Goal: Transaction & Acquisition: Book appointment/travel/reservation

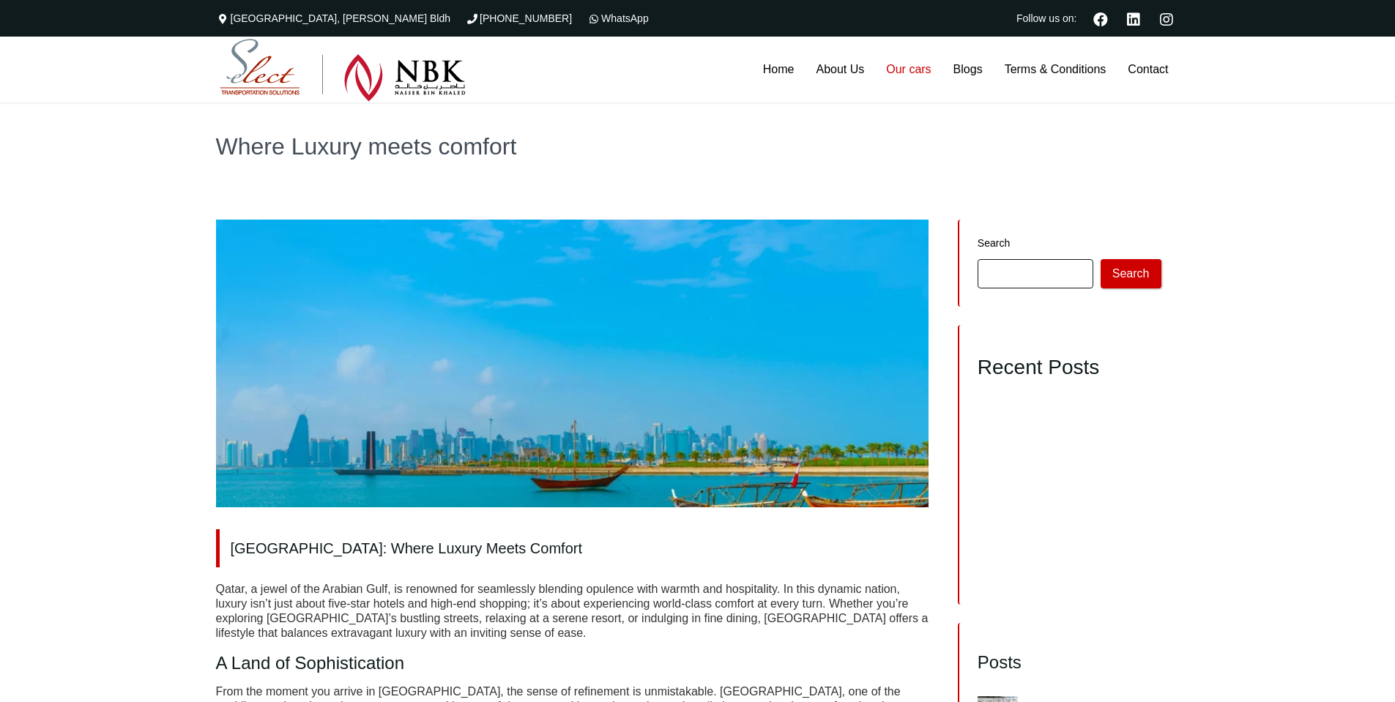
click at [911, 75] on link "Our cars" at bounding box center [908, 70] width 67 height 66
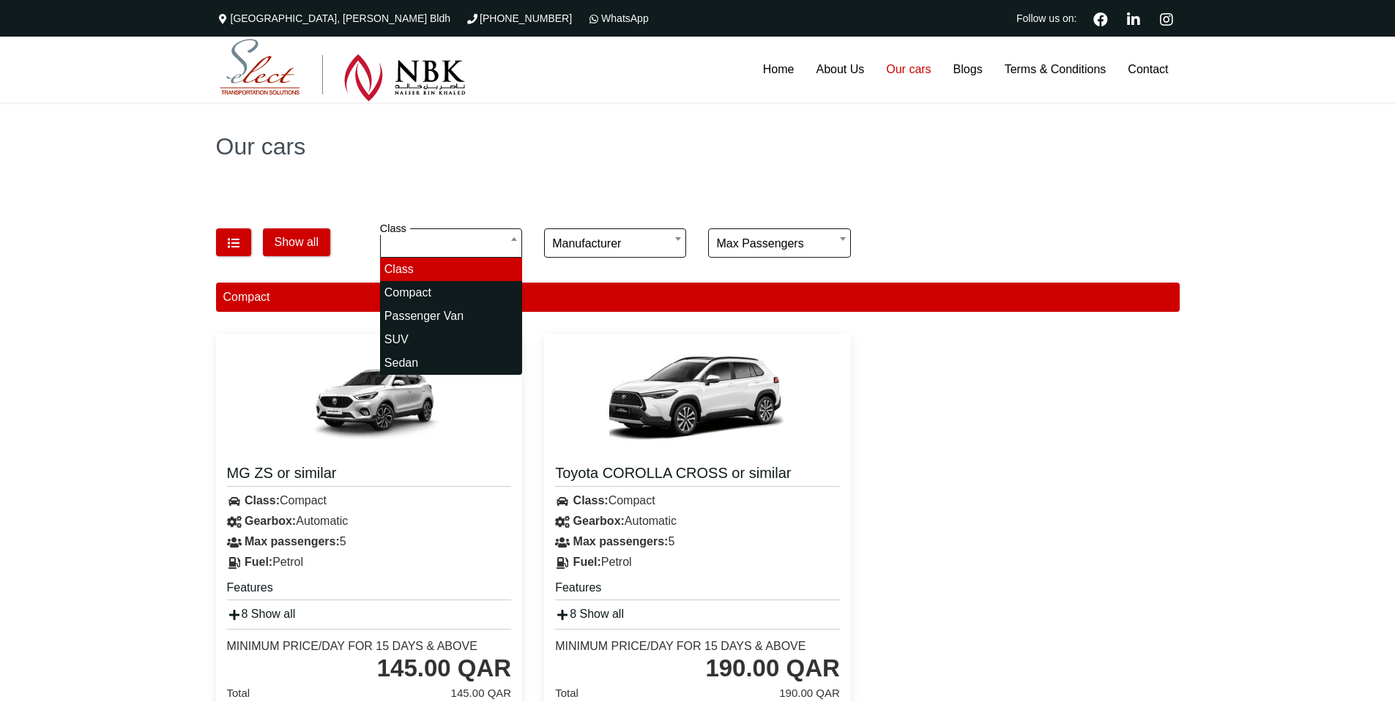
click at [532, 182] on div "Our cars" at bounding box center [697, 146] width 1395 height 88
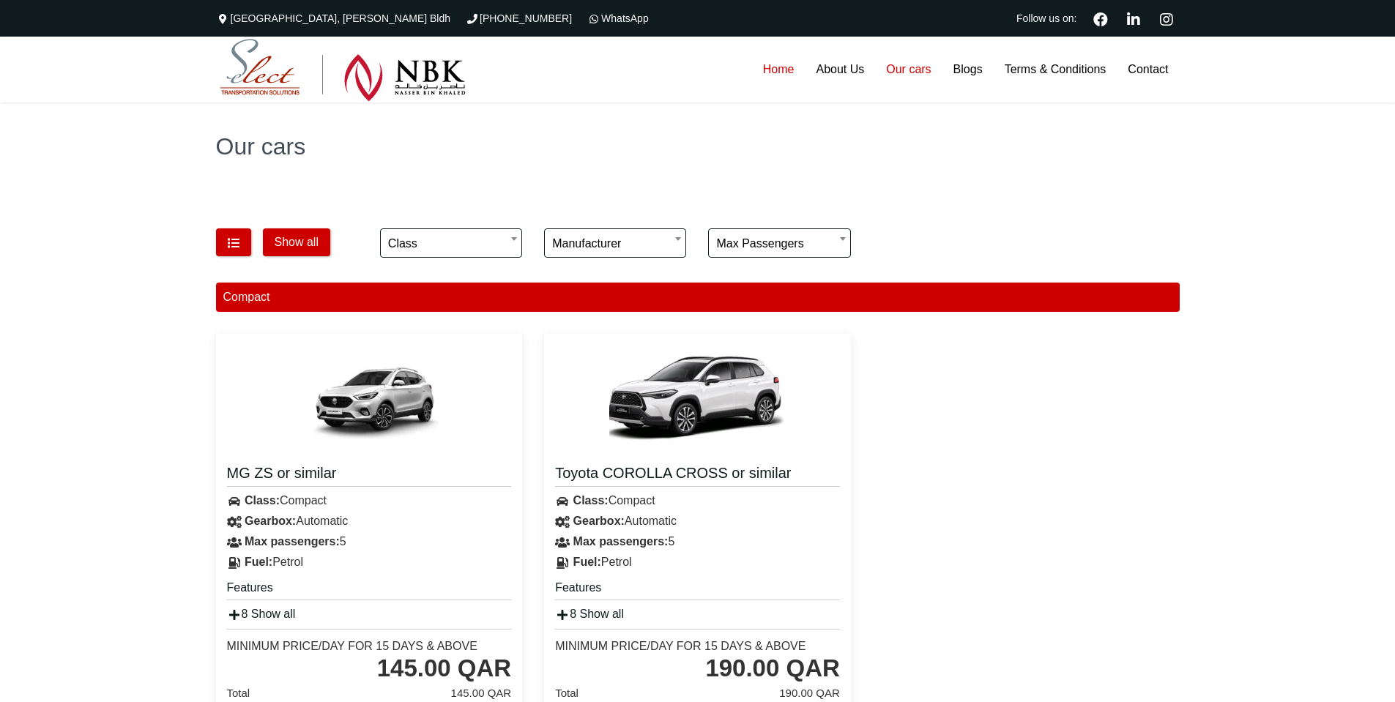
click at [777, 72] on link "Home" at bounding box center [778, 70] width 53 height 66
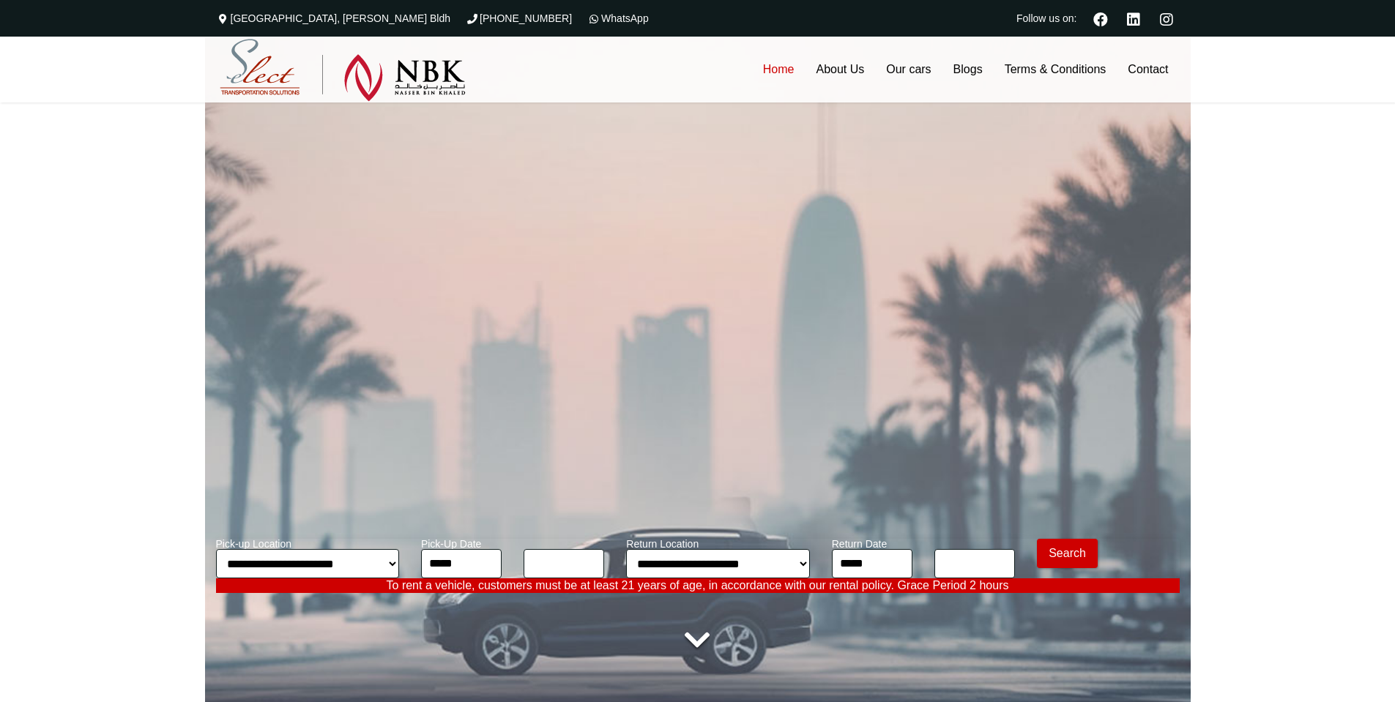
type input "********"
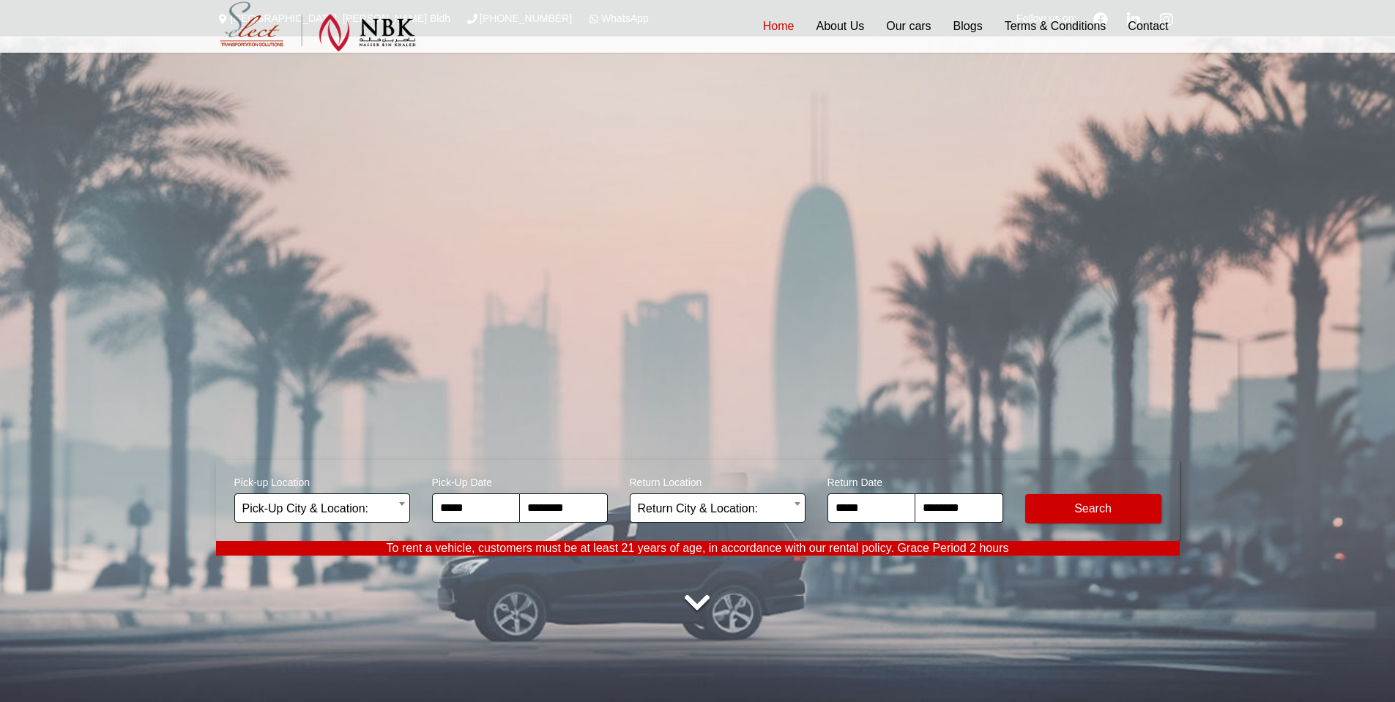
scroll to position [195, 0]
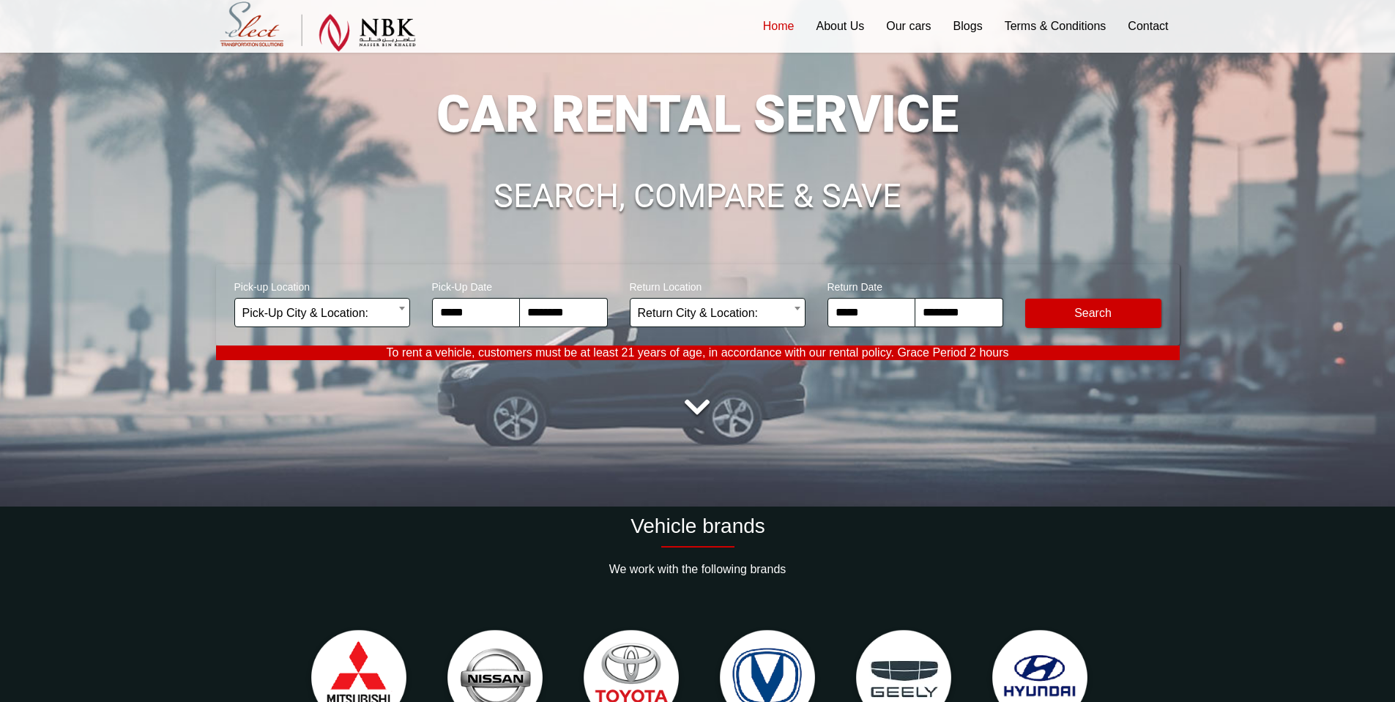
click at [327, 297] on span "Pick-up Location" at bounding box center [322, 285] width 176 height 26
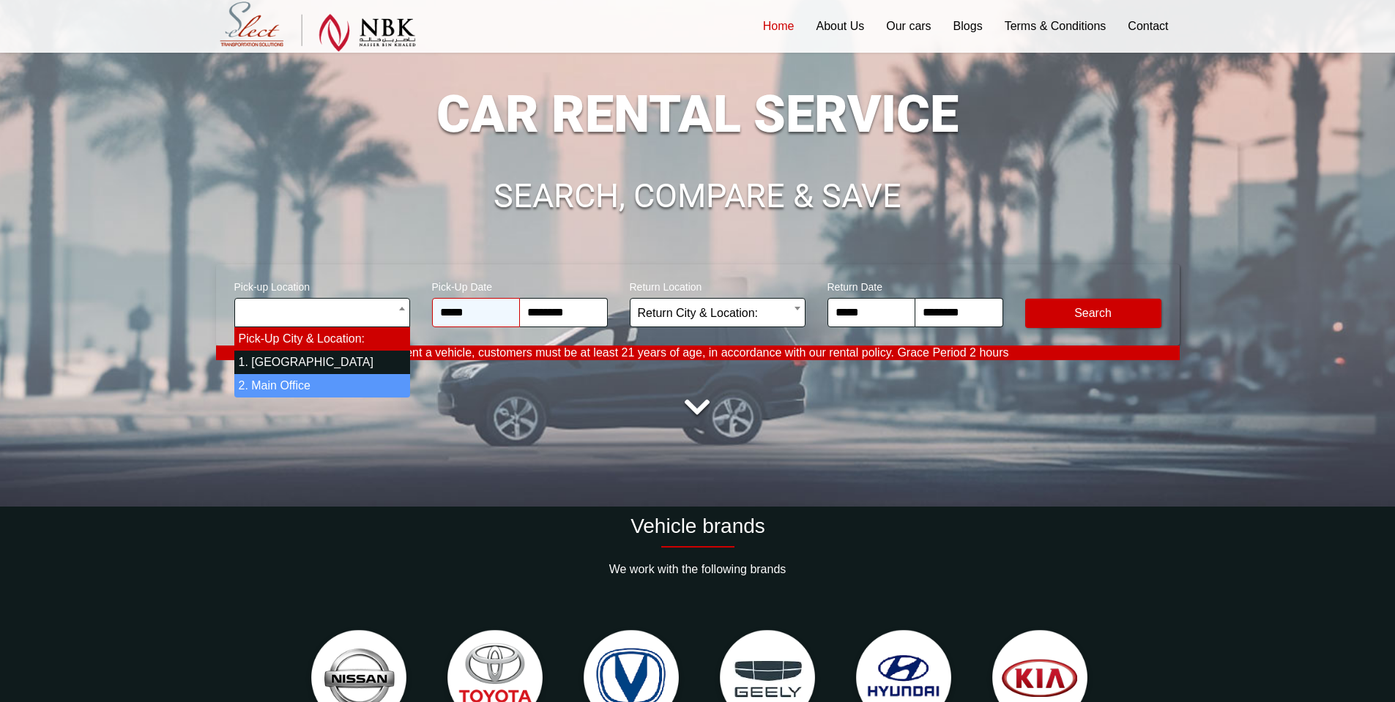
select select "*"
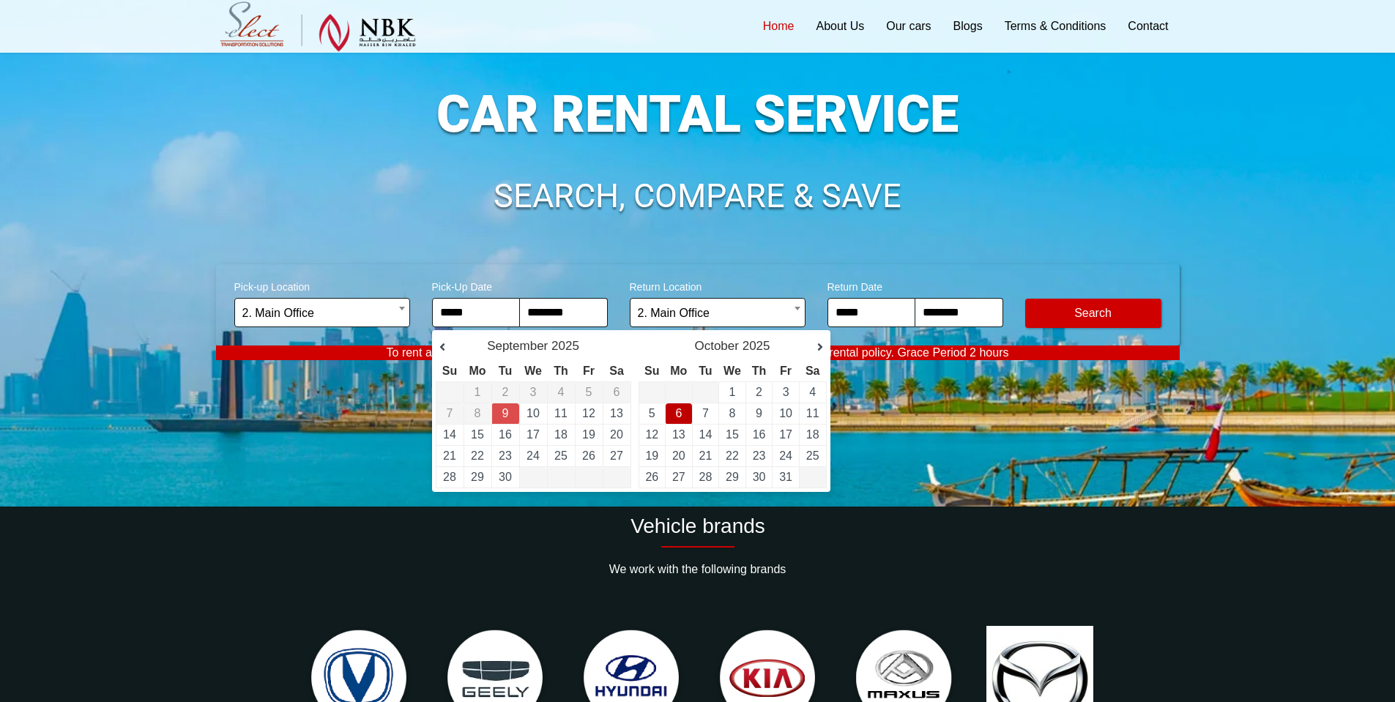
click at [677, 416] on link "6" at bounding box center [678, 413] width 7 height 12
type input "**********"
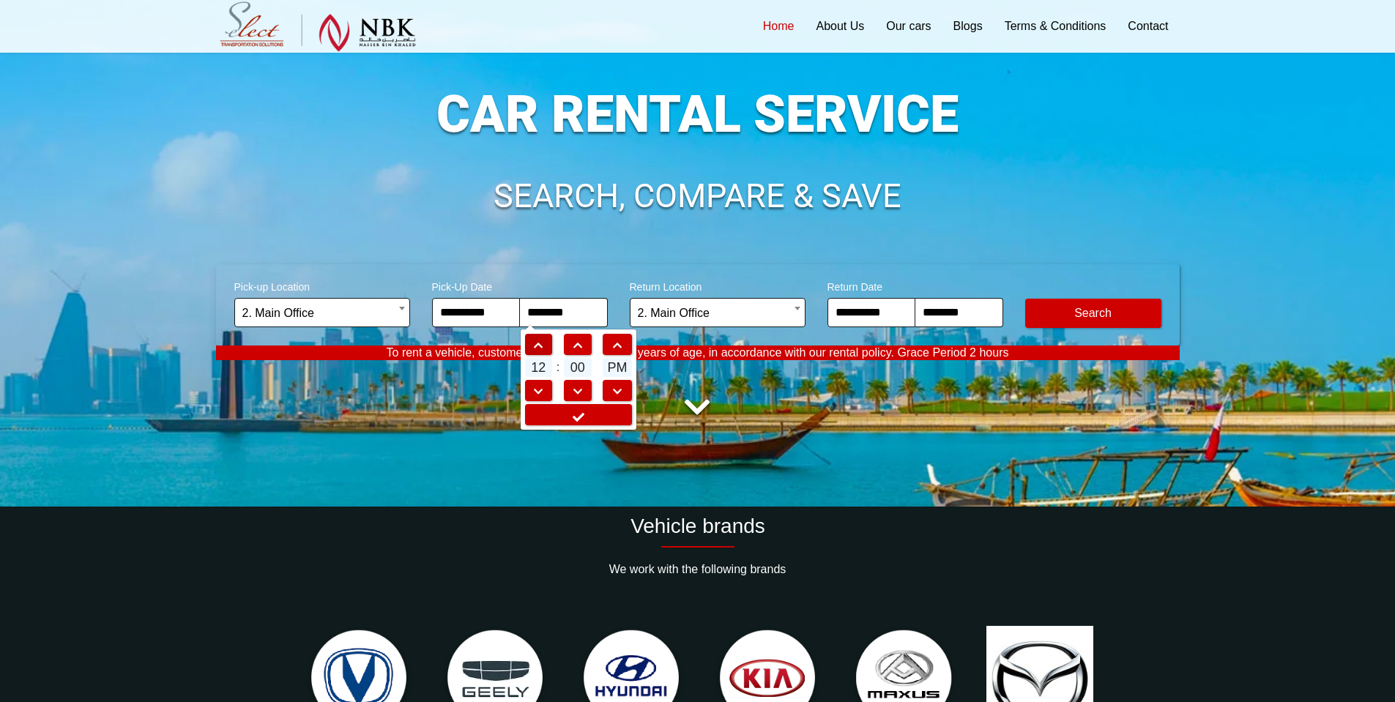
click at [538, 348] on span at bounding box center [539, 345] width 26 height 10
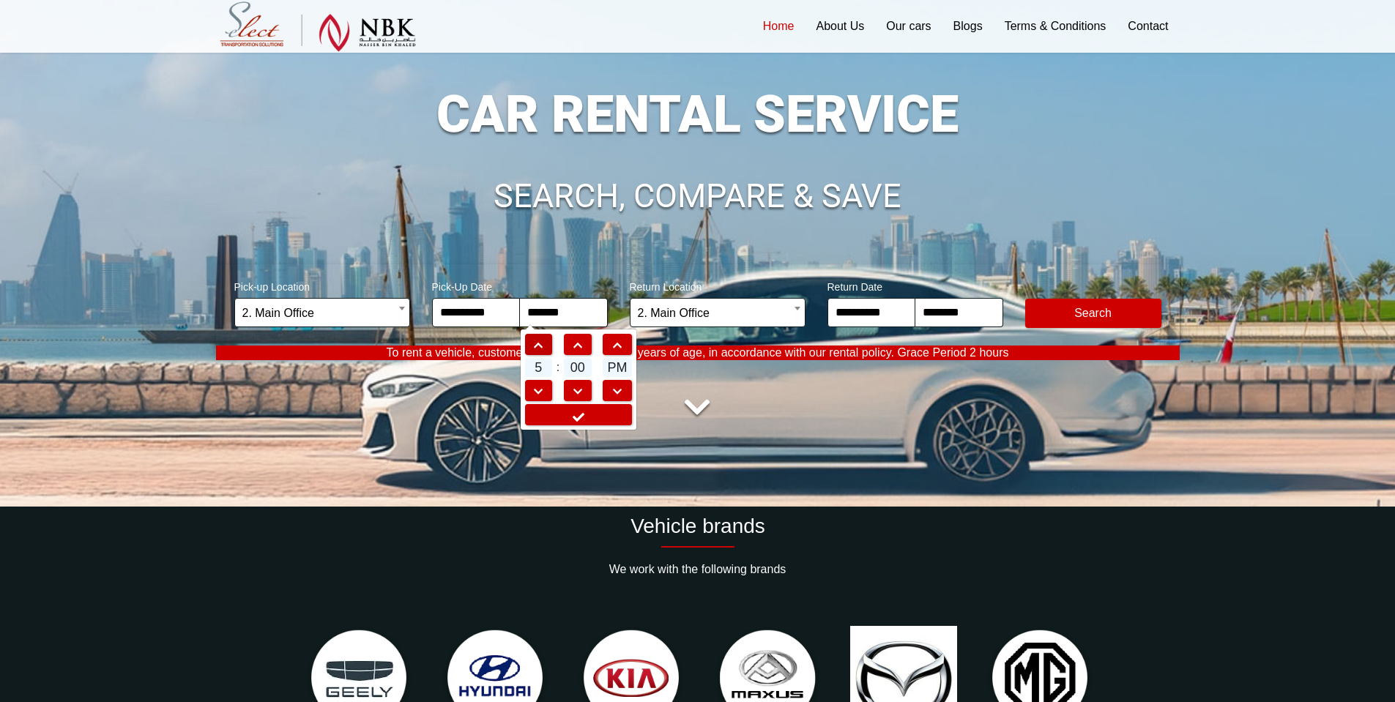
click at [538, 348] on span at bounding box center [539, 345] width 26 height 10
click at [620, 389] on span at bounding box center [616, 392] width 27 height 10
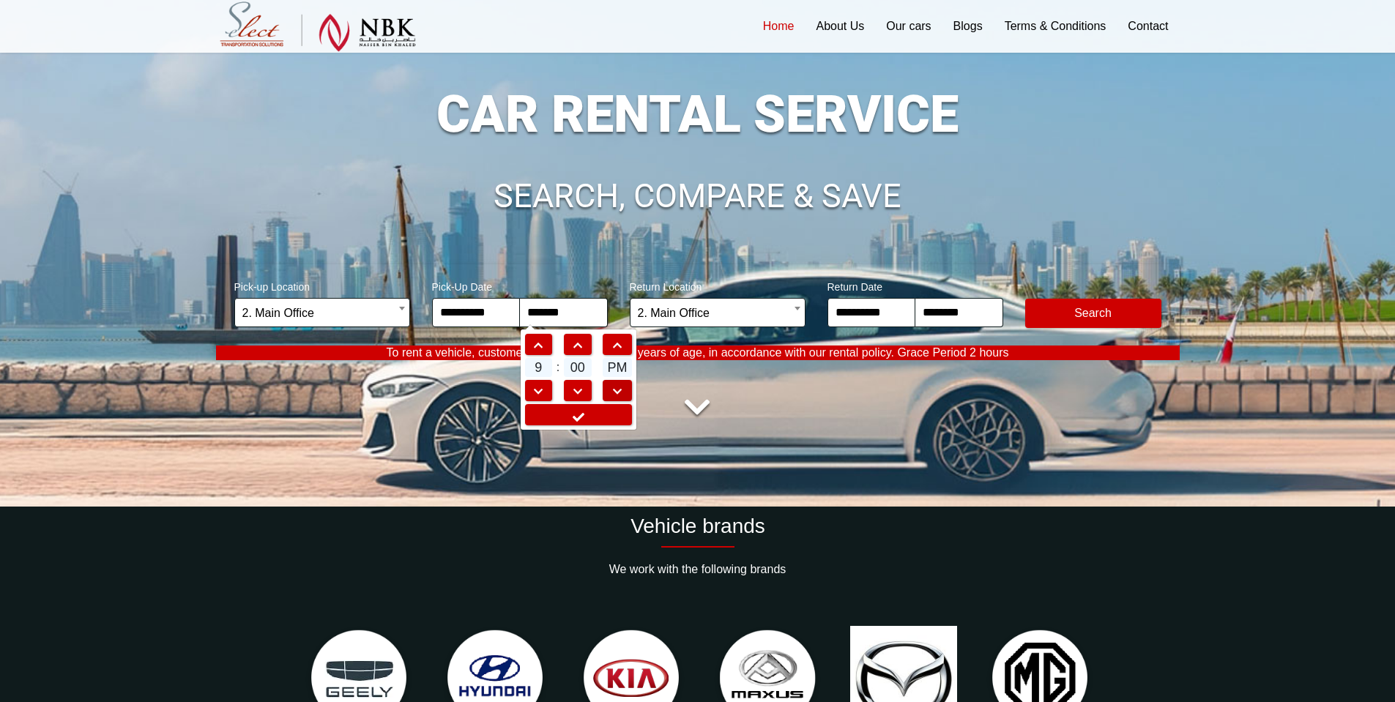
type input "*******"
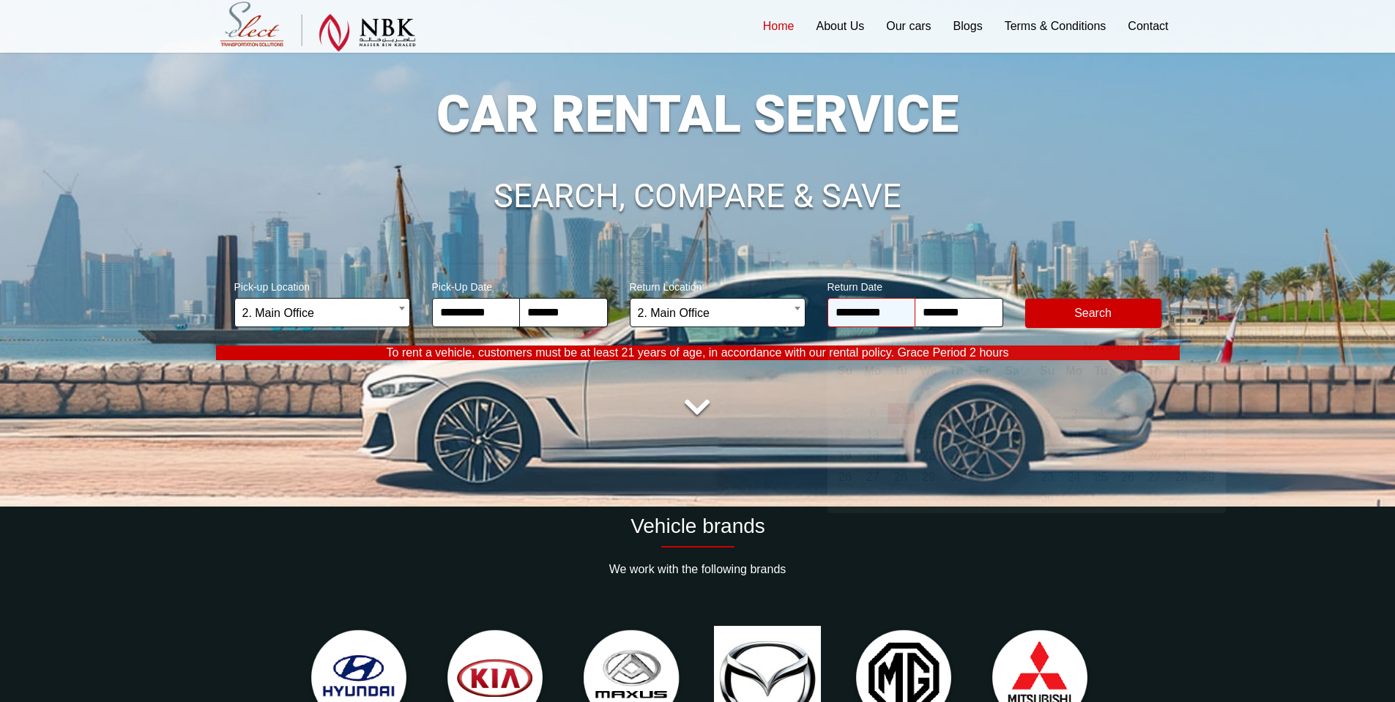
click at [896, 315] on input "**********" at bounding box center [871, 312] width 88 height 29
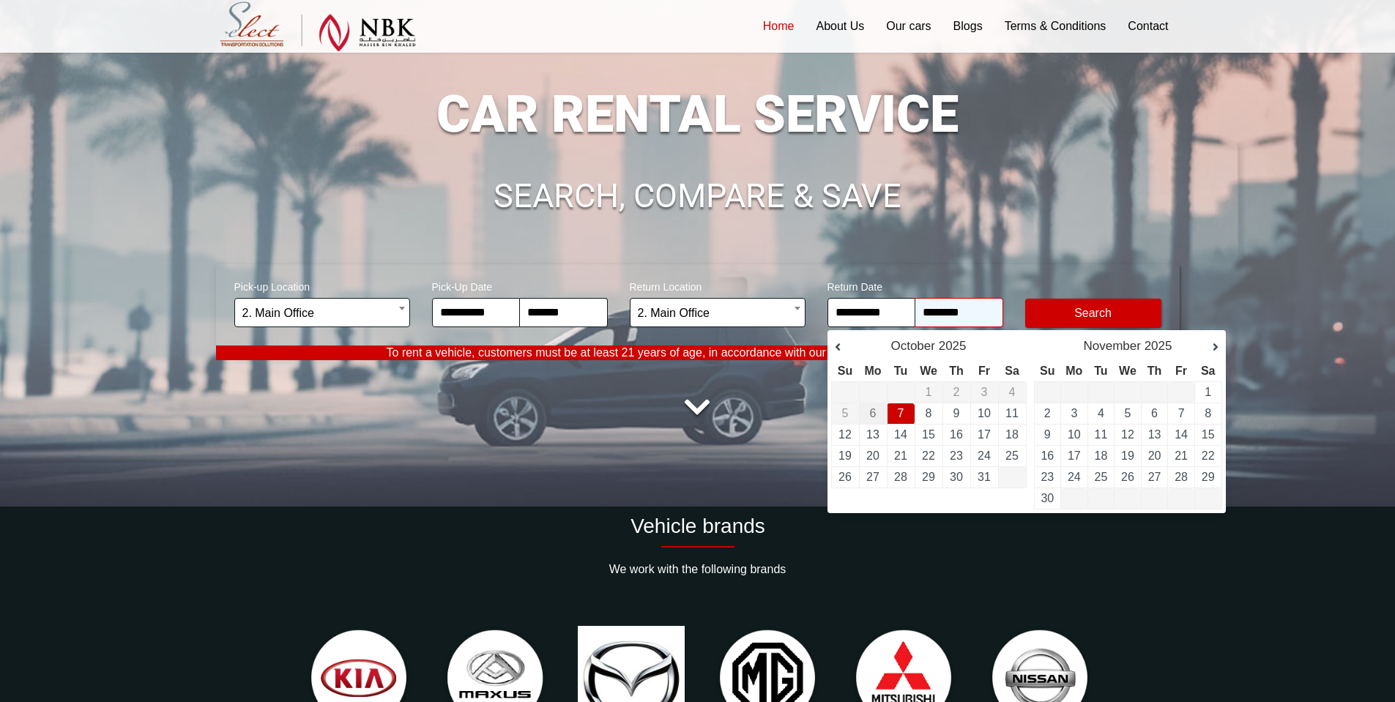
click at [956, 315] on input "********" at bounding box center [959, 312] width 88 height 29
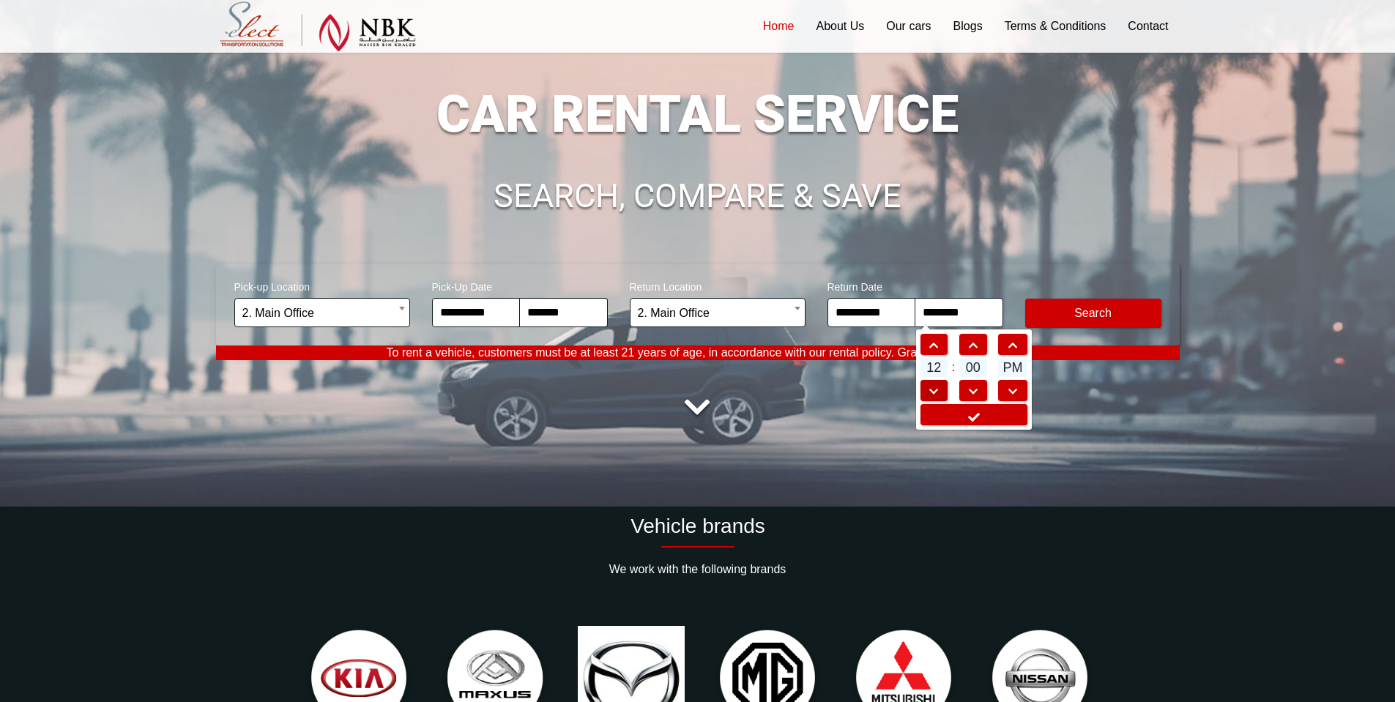
click at [930, 384] on link at bounding box center [934, 390] width 28 height 21
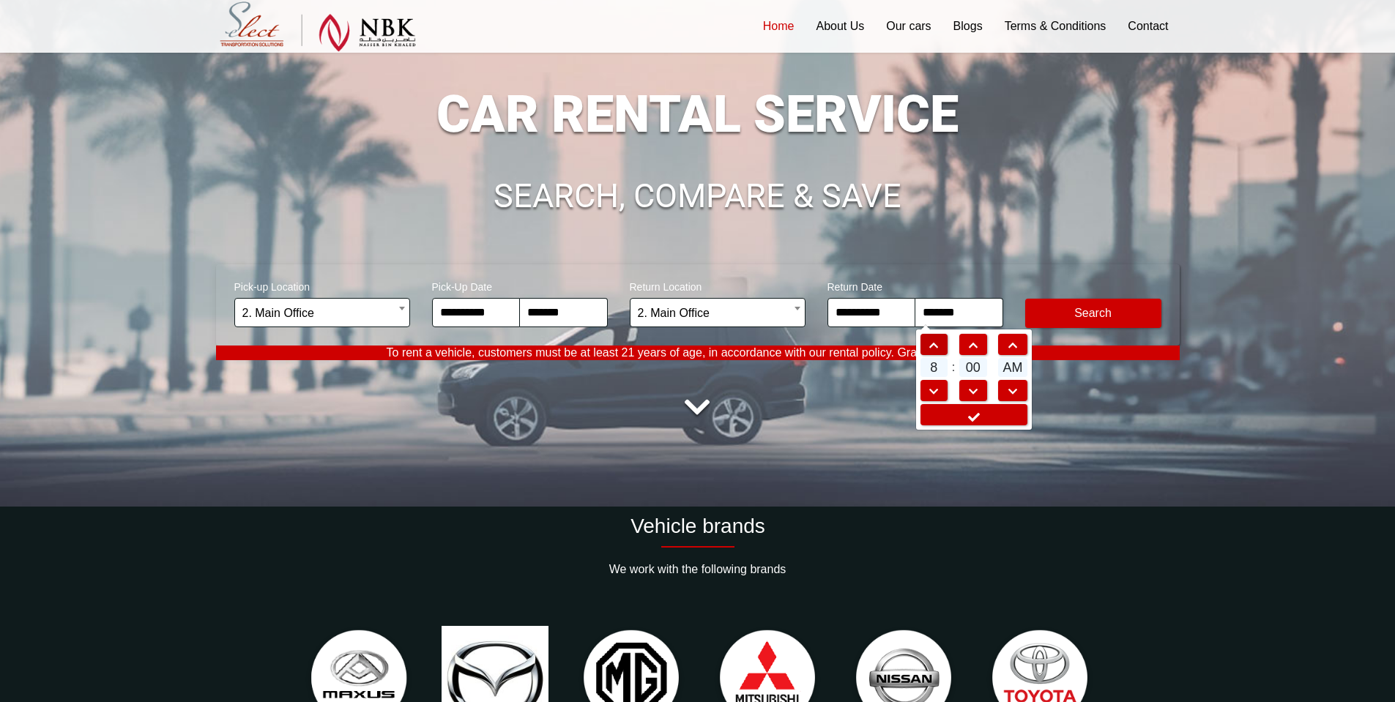
click at [928, 339] on link at bounding box center [934, 344] width 28 height 21
type input "*******"
click at [969, 414] on icon at bounding box center [973, 417] width 15 height 12
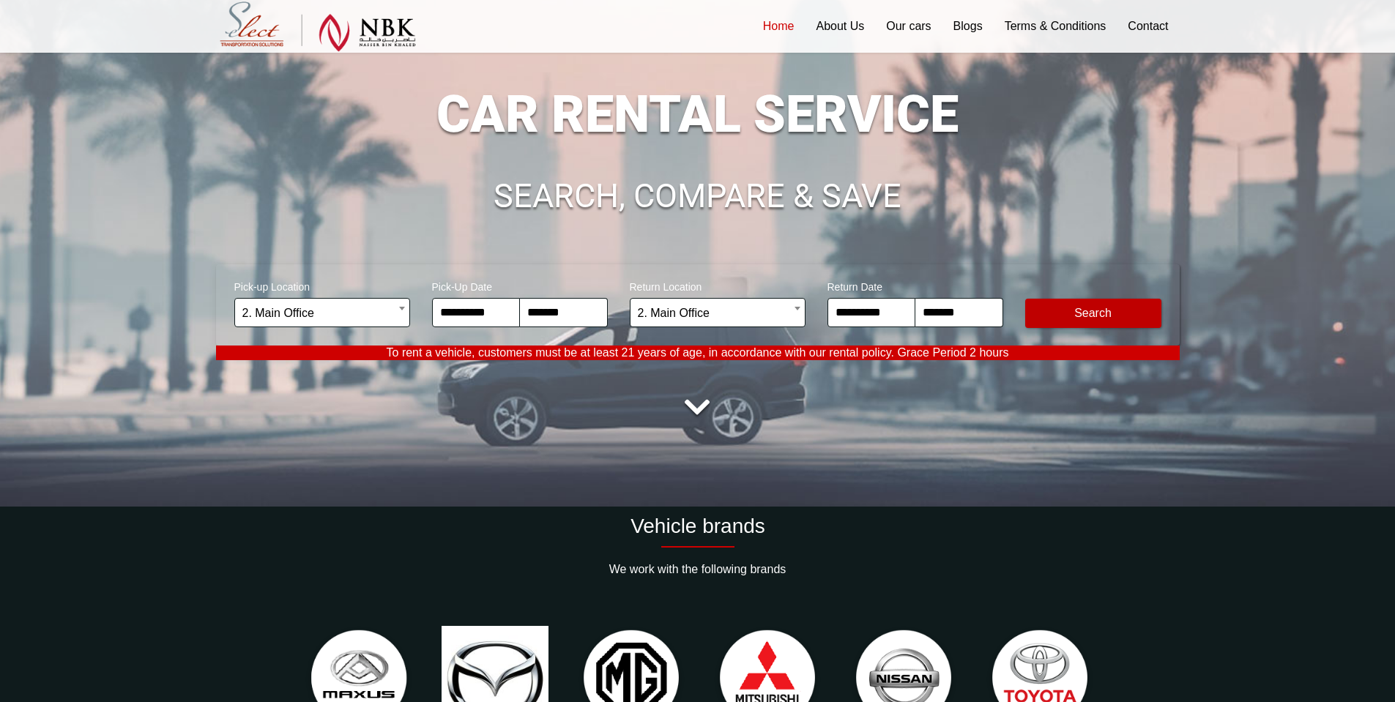
click at [1080, 310] on button "Modify Search" at bounding box center [1093, 313] width 136 height 29
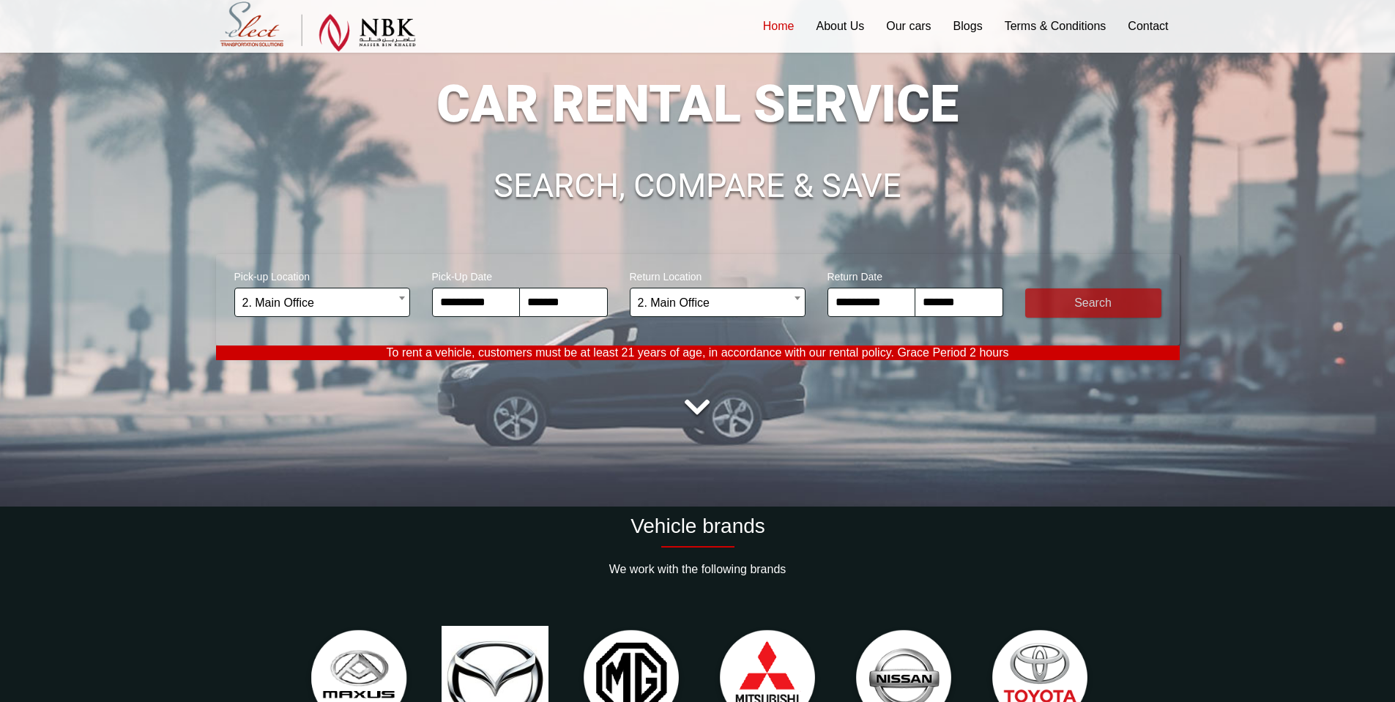
scroll to position [185, 0]
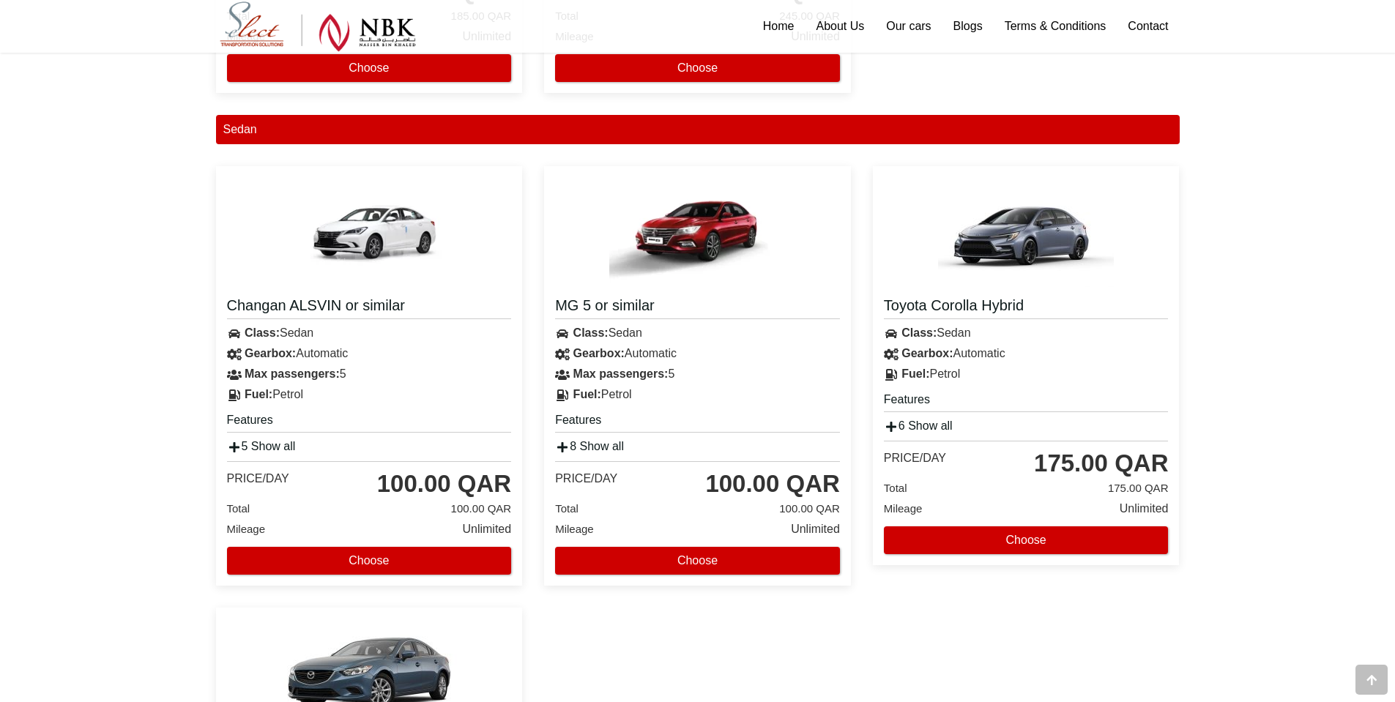
scroll to position [976, 0]
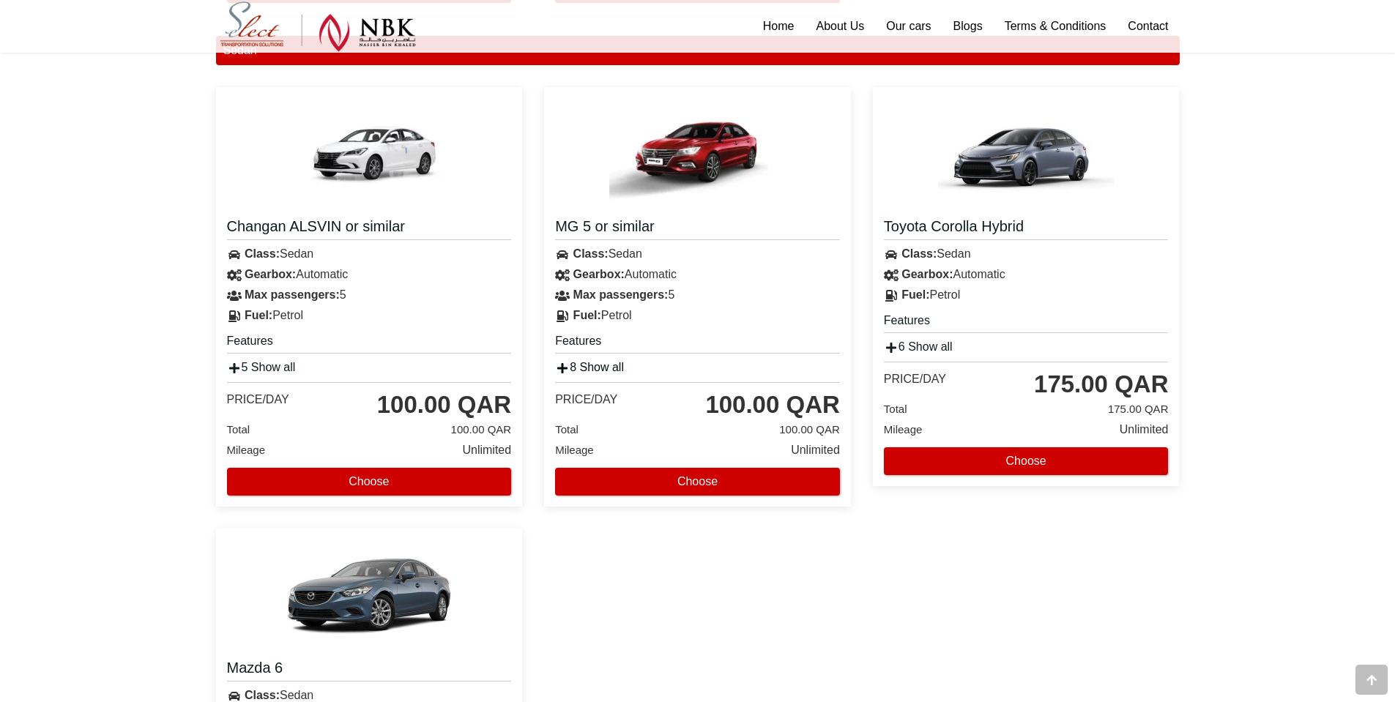
click at [568, 363] on icon at bounding box center [562, 368] width 15 height 12
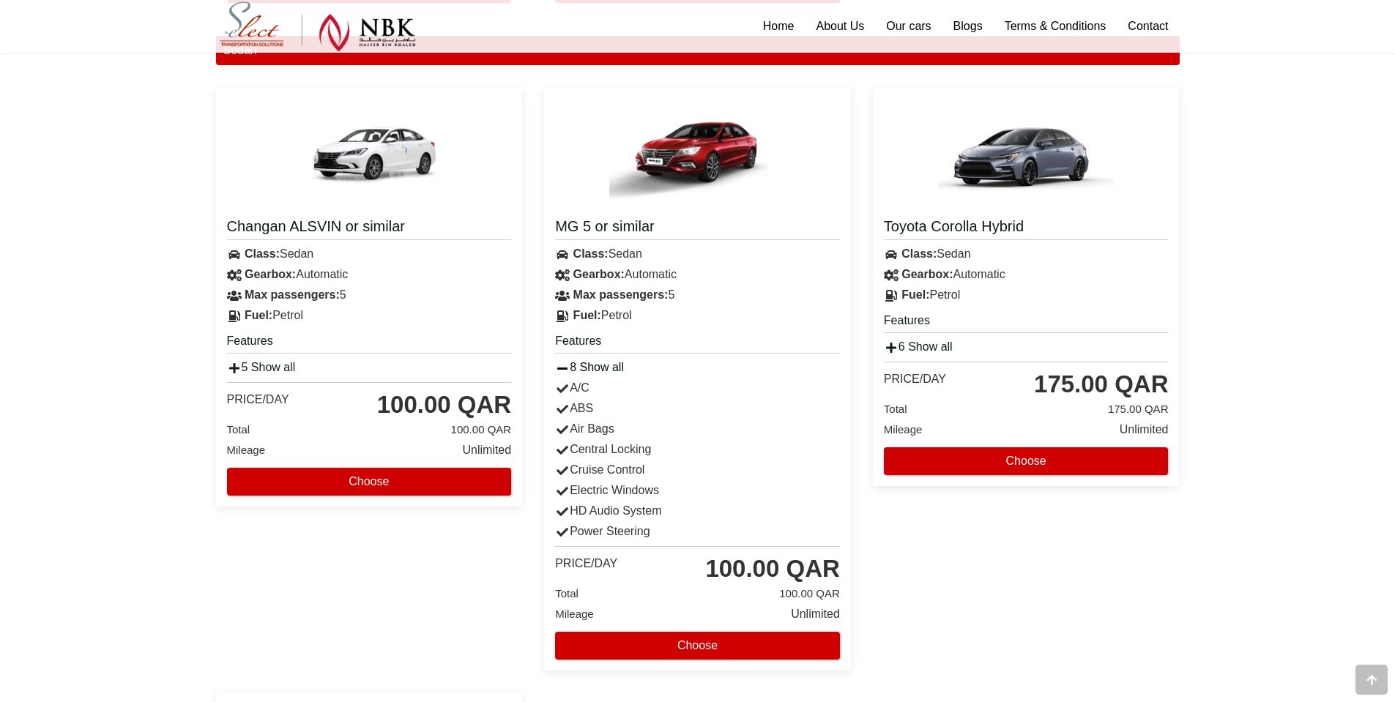
click at [568, 363] on icon at bounding box center [562, 368] width 15 height 12
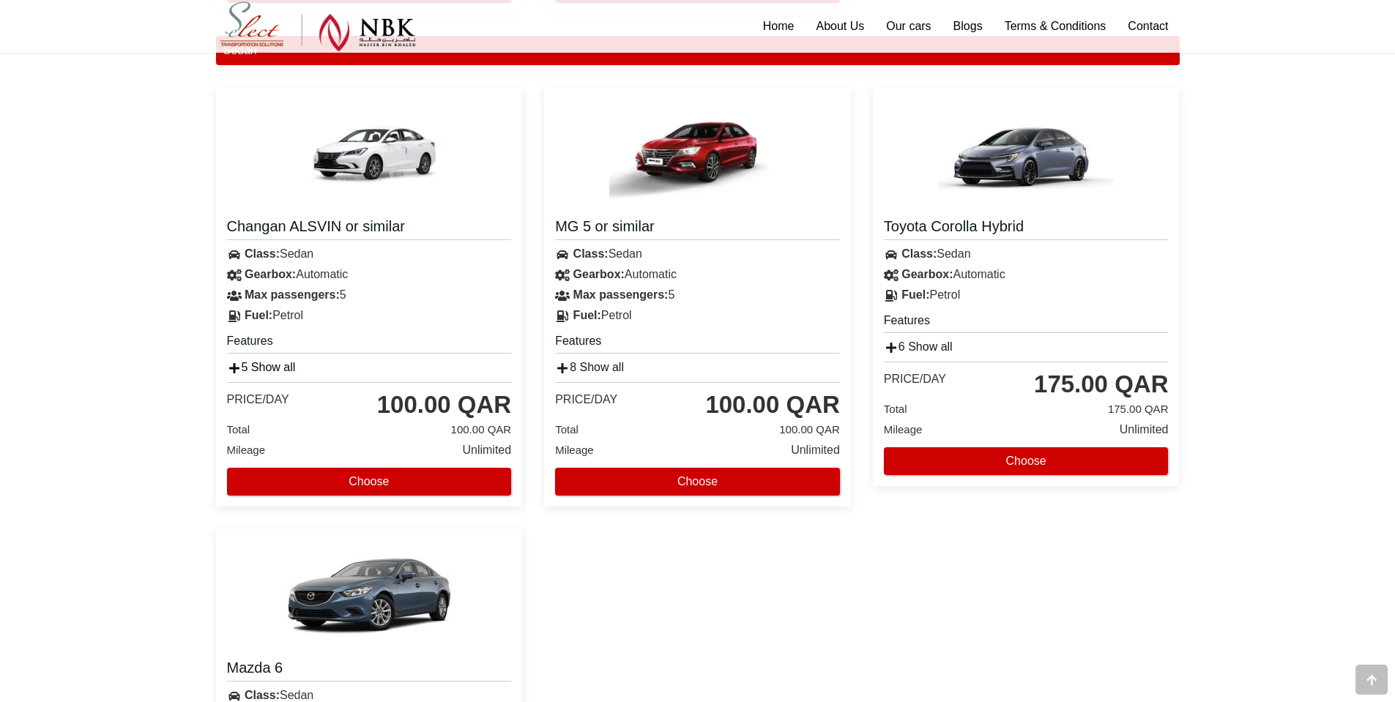
click at [232, 368] on icon at bounding box center [234, 368] width 15 height 12
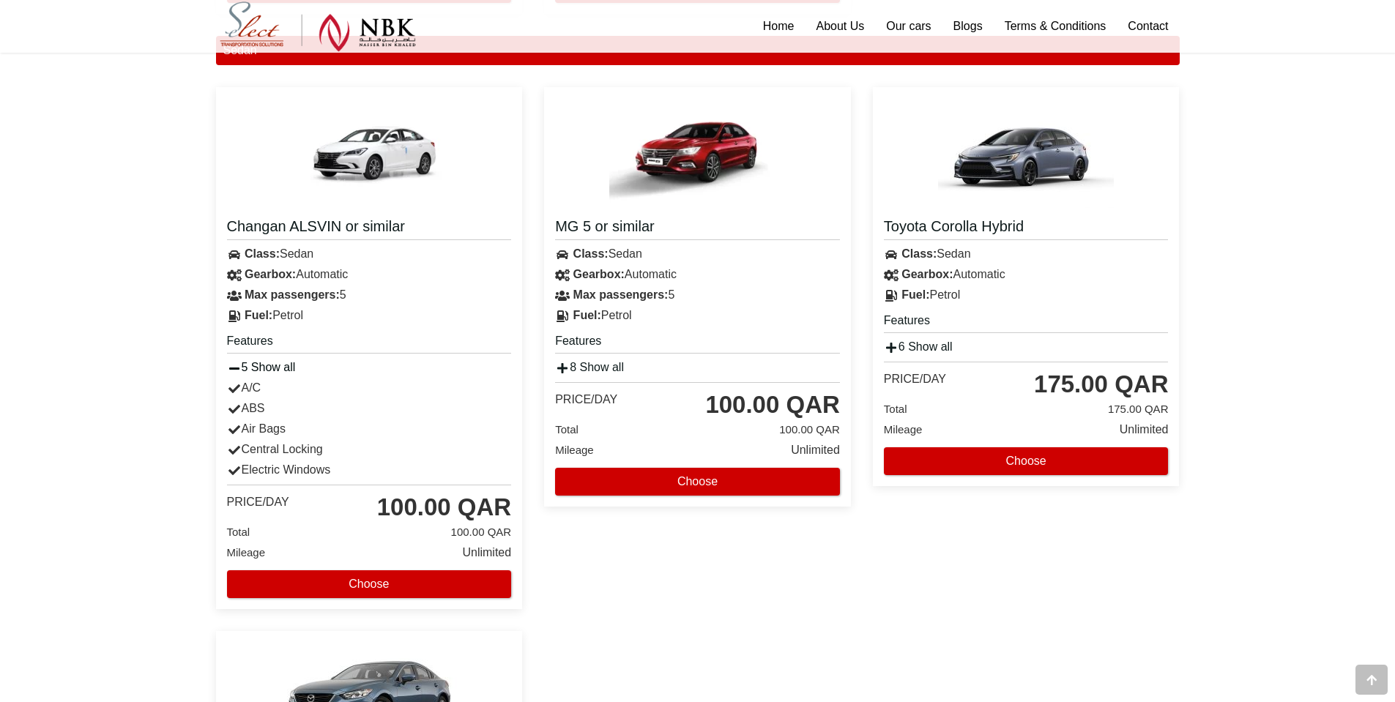
click at [232, 368] on icon at bounding box center [234, 368] width 15 height 12
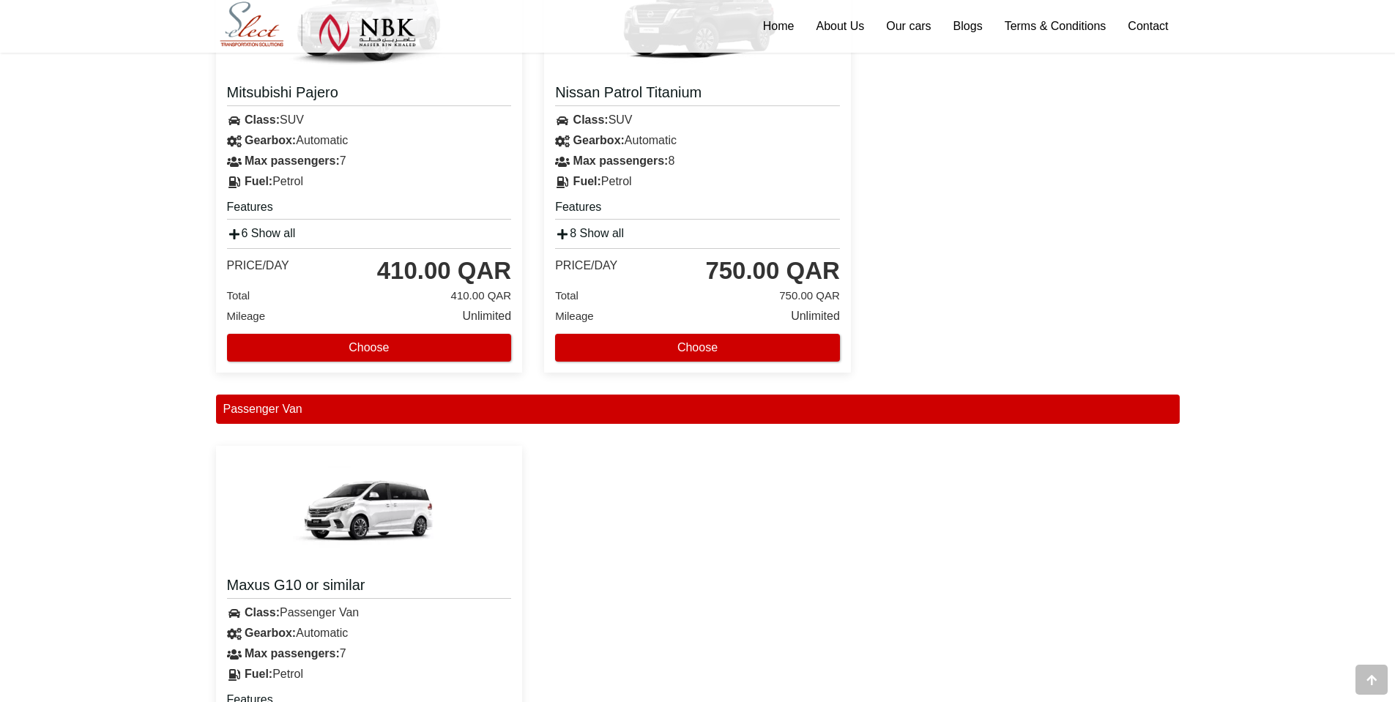
scroll to position [1952, 0]
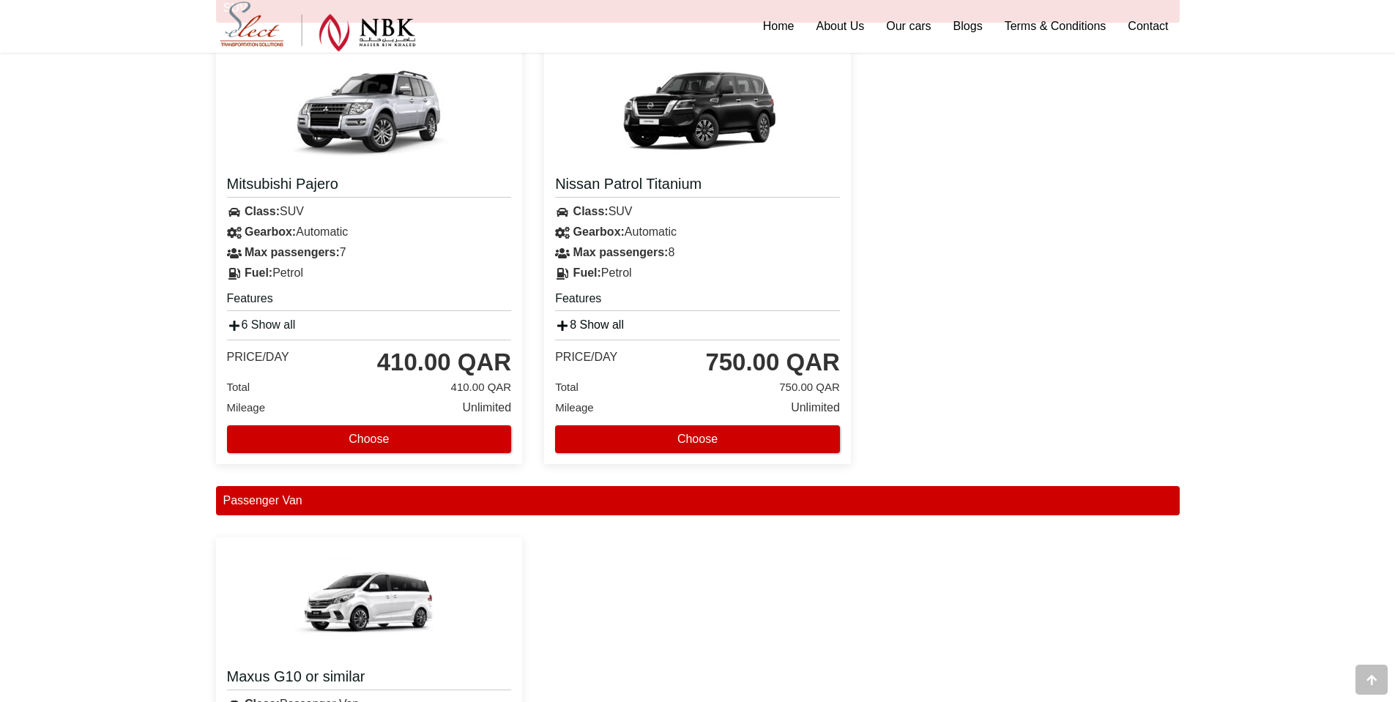
click at [600, 329] on link "8 Show all" at bounding box center [589, 324] width 69 height 12
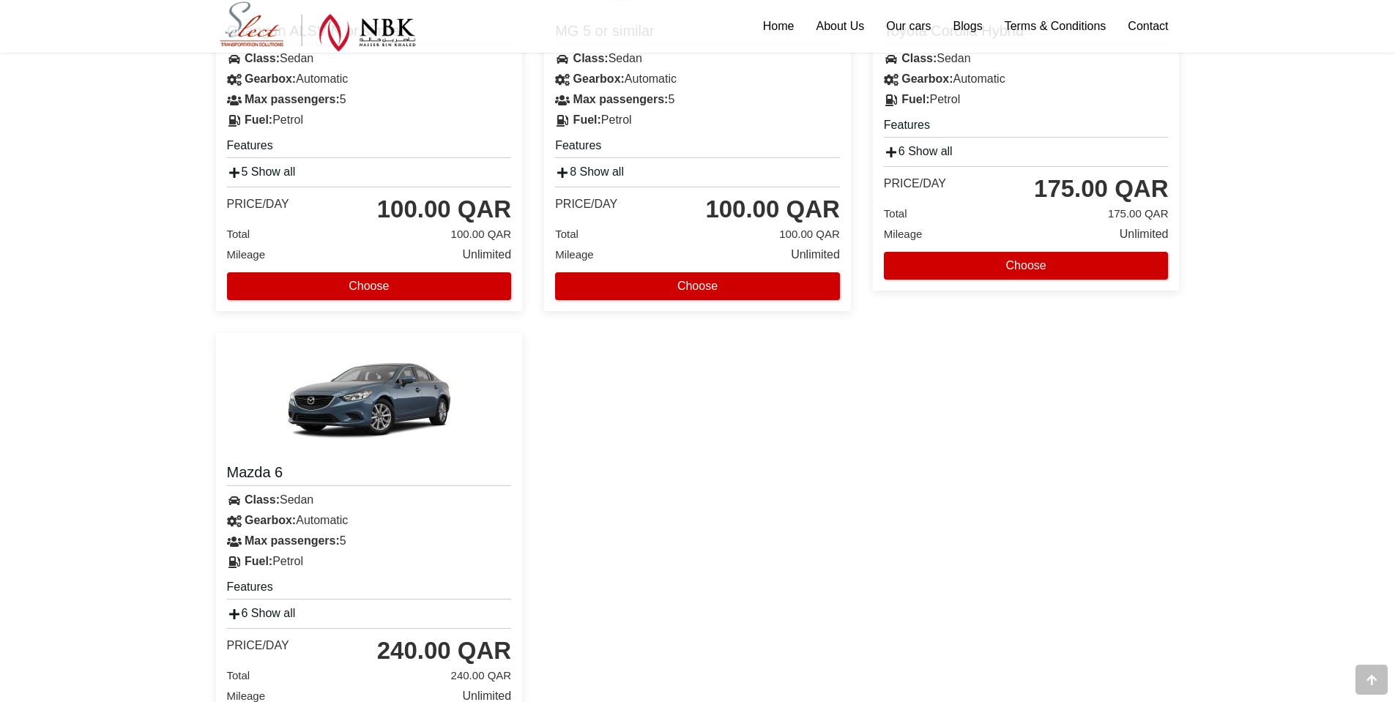
scroll to position [781, 0]
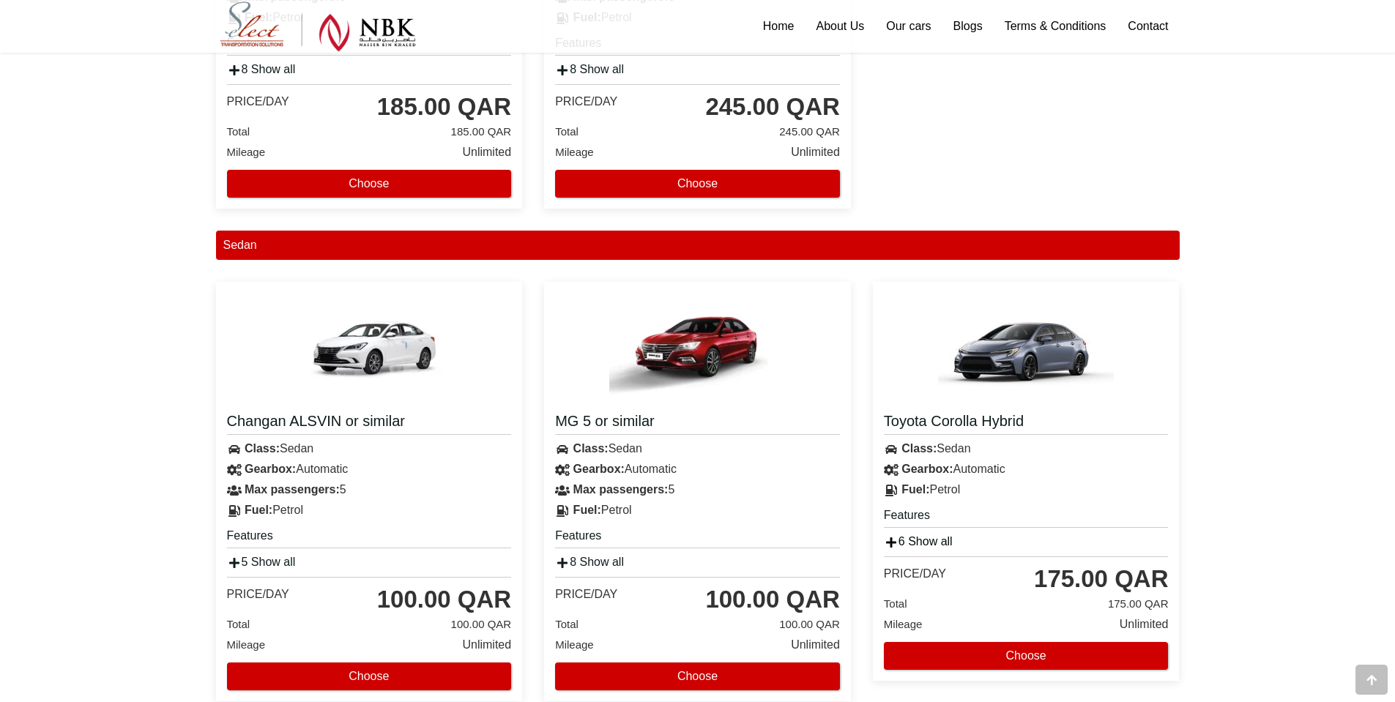
click at [906, 542] on link "6 Show all" at bounding box center [918, 541] width 69 height 12
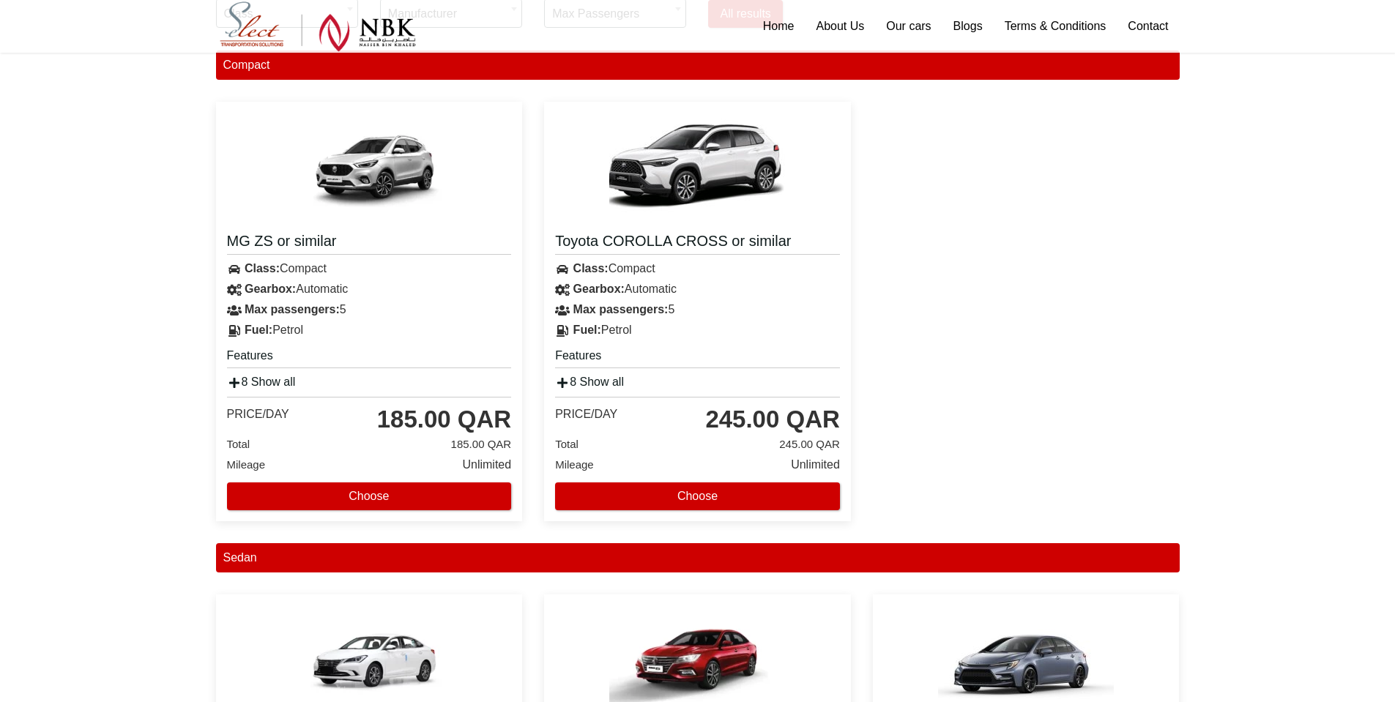
scroll to position [390, 0]
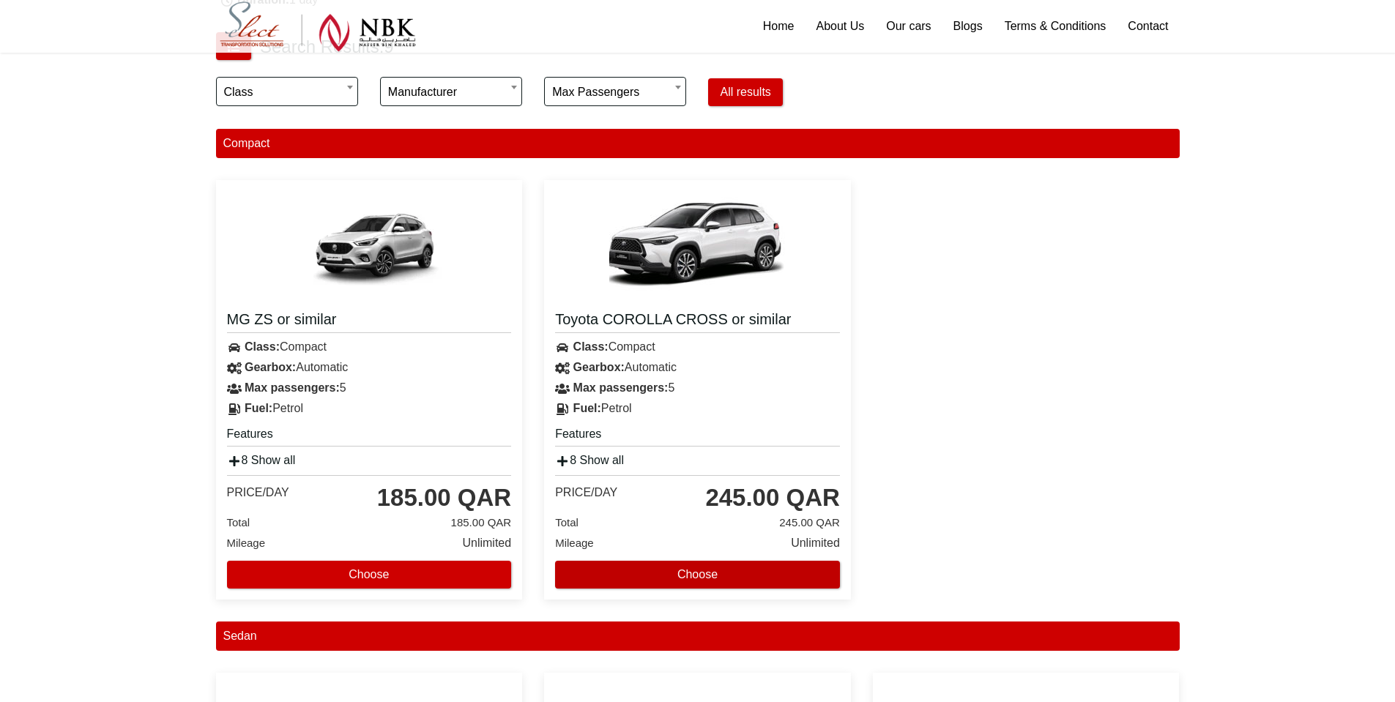
click at [710, 574] on button "Choose" at bounding box center [697, 575] width 285 height 28
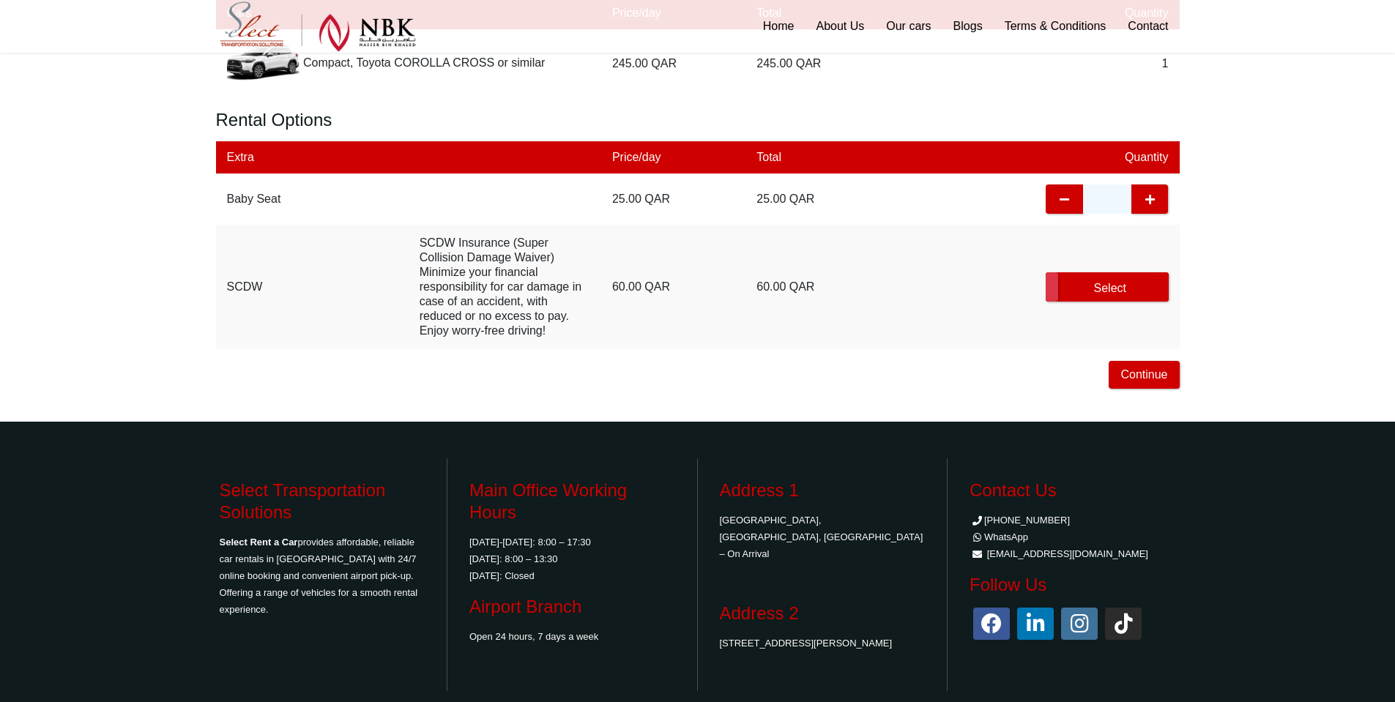
scroll to position [488, 0]
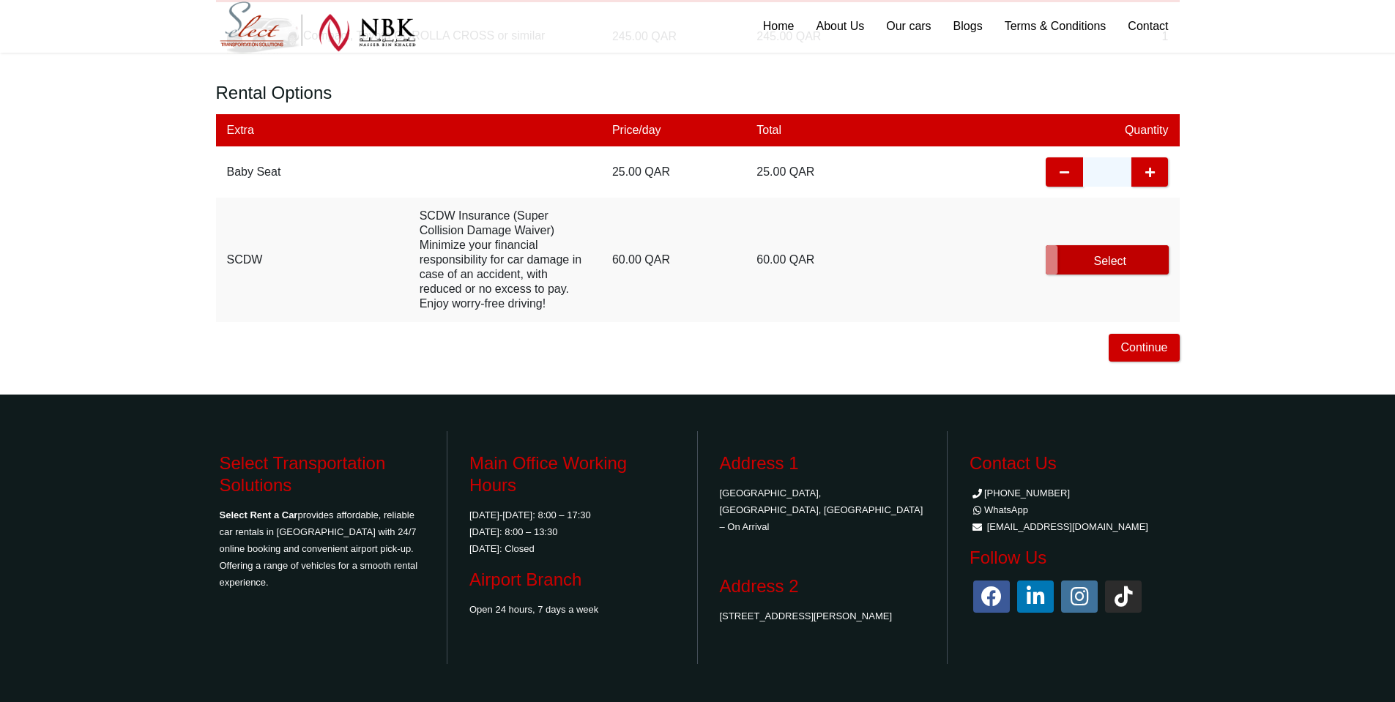
click at [1117, 261] on label "Select" at bounding box center [1106, 259] width 122 height 29
click at [1144, 349] on button "Continue" at bounding box center [1143, 348] width 70 height 28
